Goal: Communication & Community: Answer question/provide support

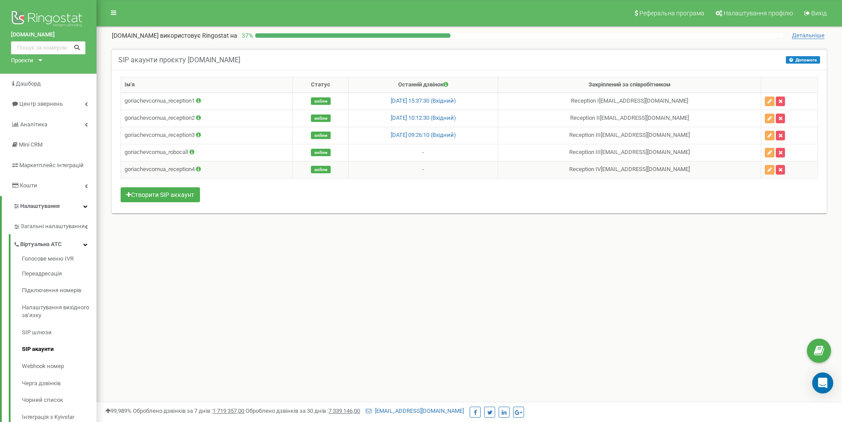
click at [440, 172] on td "-" at bounding box center [424, 169] width 150 height 17
click at [173, 100] on td "goriachevcomua_reception1" at bounding box center [207, 101] width 172 height 17
click at [41, 107] on span "Центр звернень" at bounding box center [36, 104] width 51 height 8
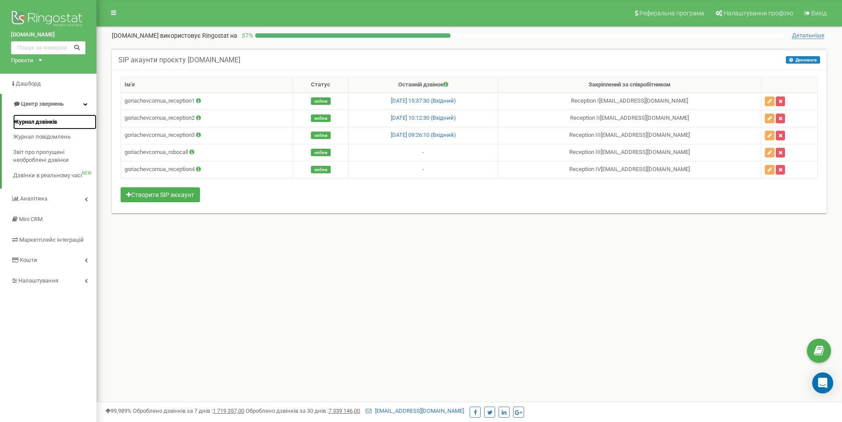
click at [40, 120] on span "Журнал дзвінків" at bounding box center [35, 122] width 44 height 8
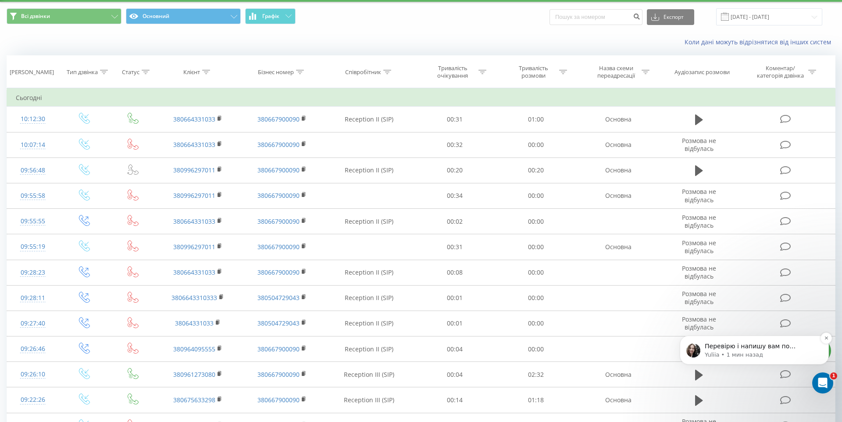
click at [736, 355] on p "Yuliia • 1 мин назад" at bounding box center [761, 355] width 113 height 8
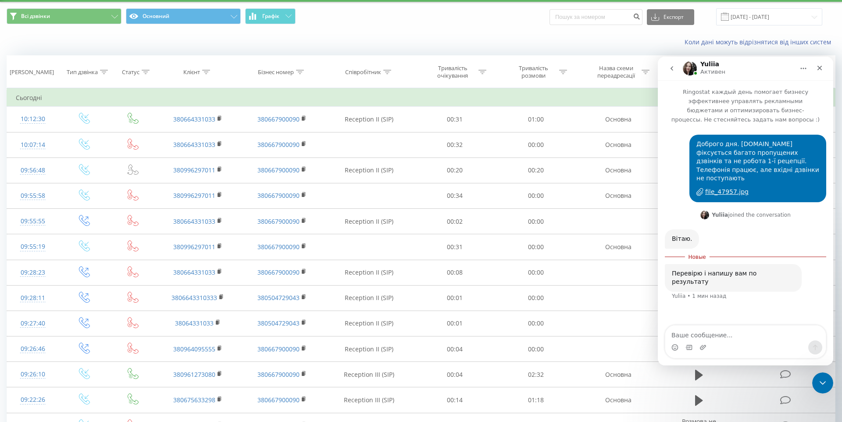
scroll to position [1, 0]
click at [718, 340] on textarea "Ваше сообщение..." at bounding box center [745, 332] width 161 height 15
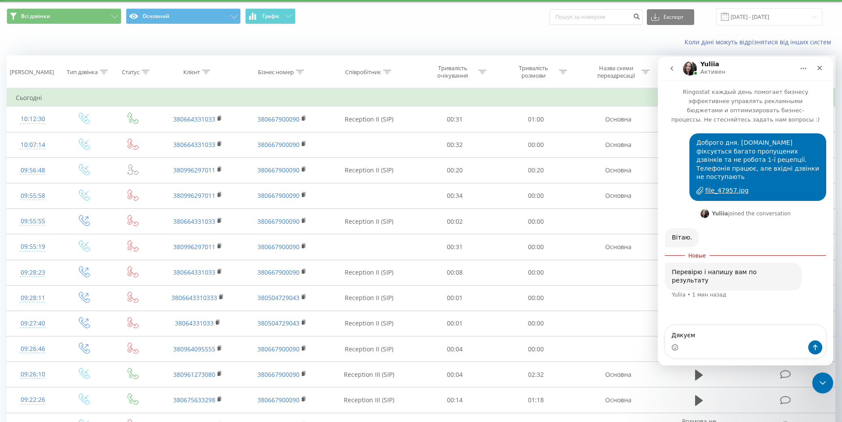
type textarea "Дякуємо"
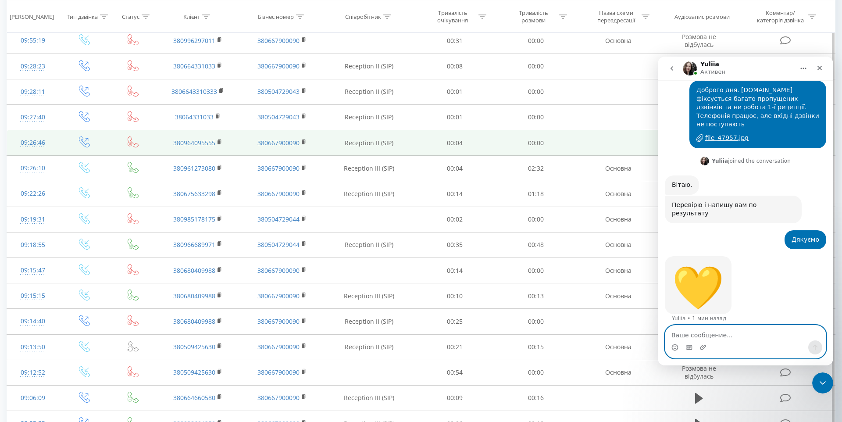
scroll to position [0, 0]
